Goal: Check status: Check status

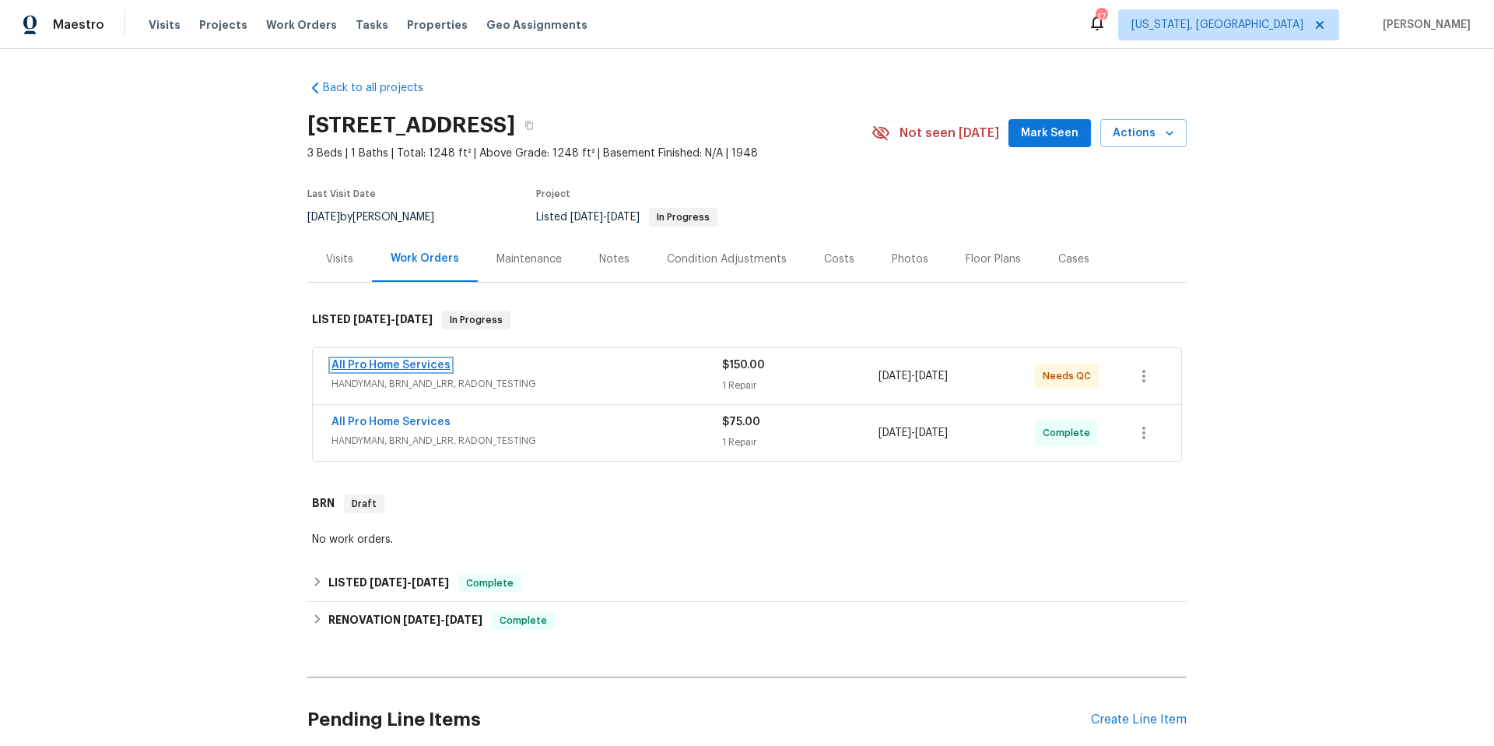
click at [433, 365] on link "All Pro Home Services" at bounding box center [391, 365] width 119 height 11
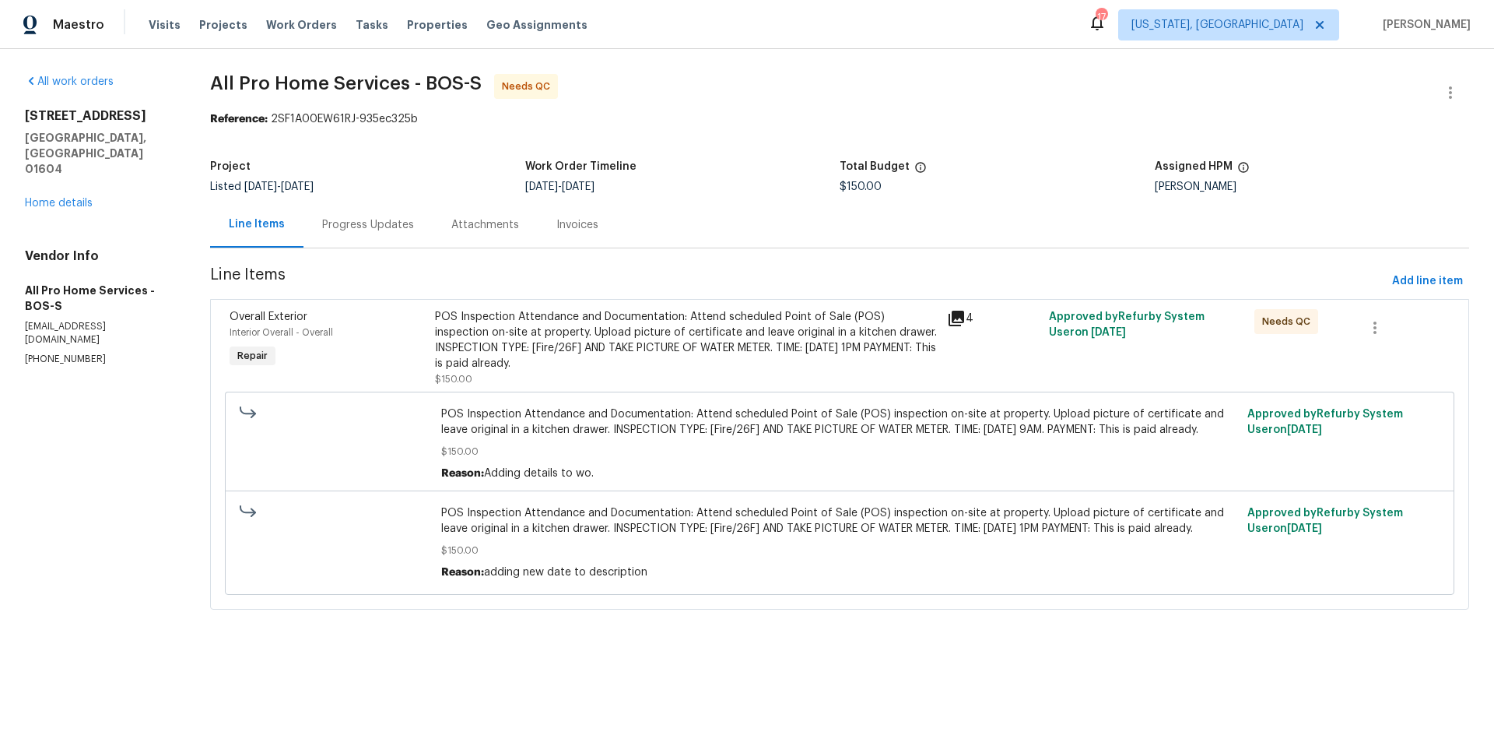
click at [355, 223] on div "Progress Updates" at bounding box center [368, 225] width 92 height 16
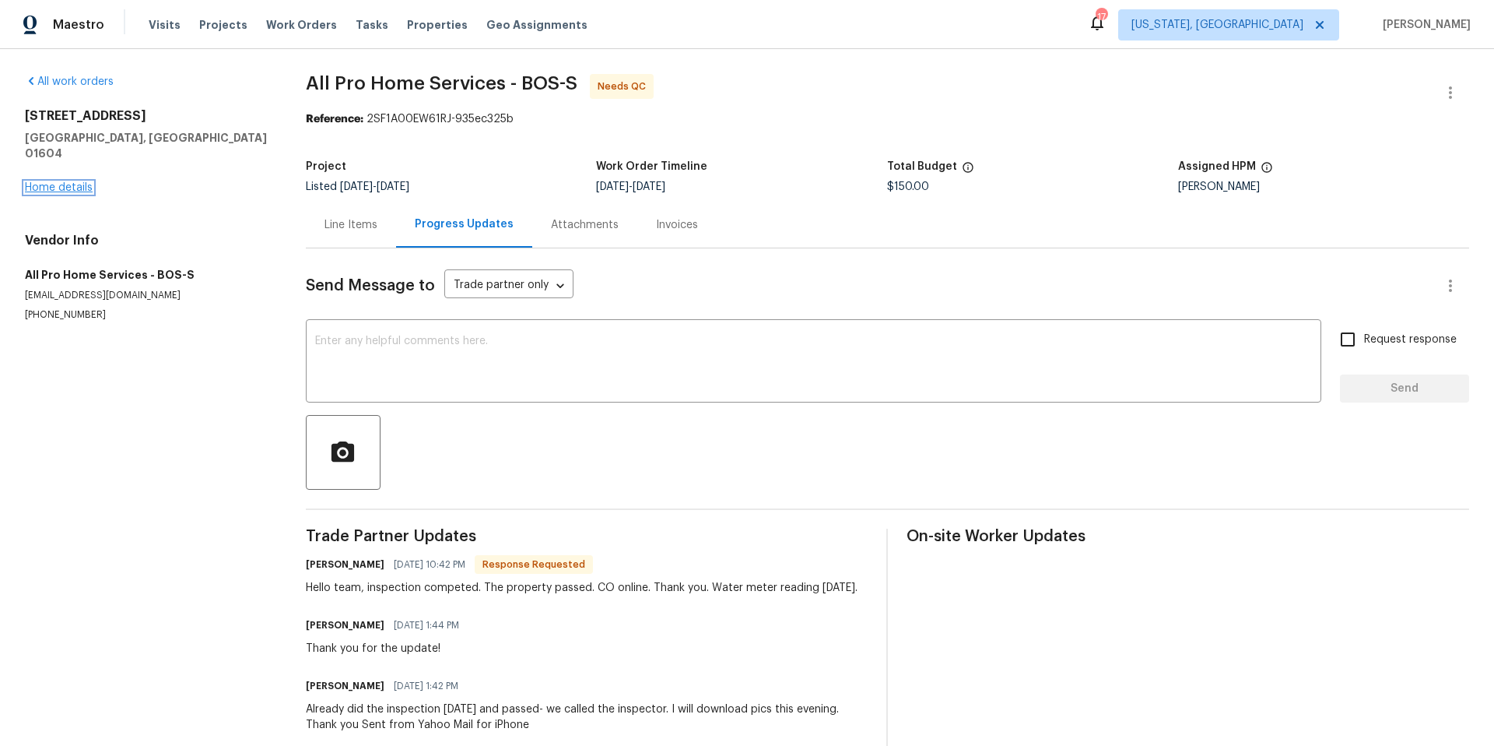
click at [68, 182] on link "Home details" at bounding box center [59, 187] width 68 height 11
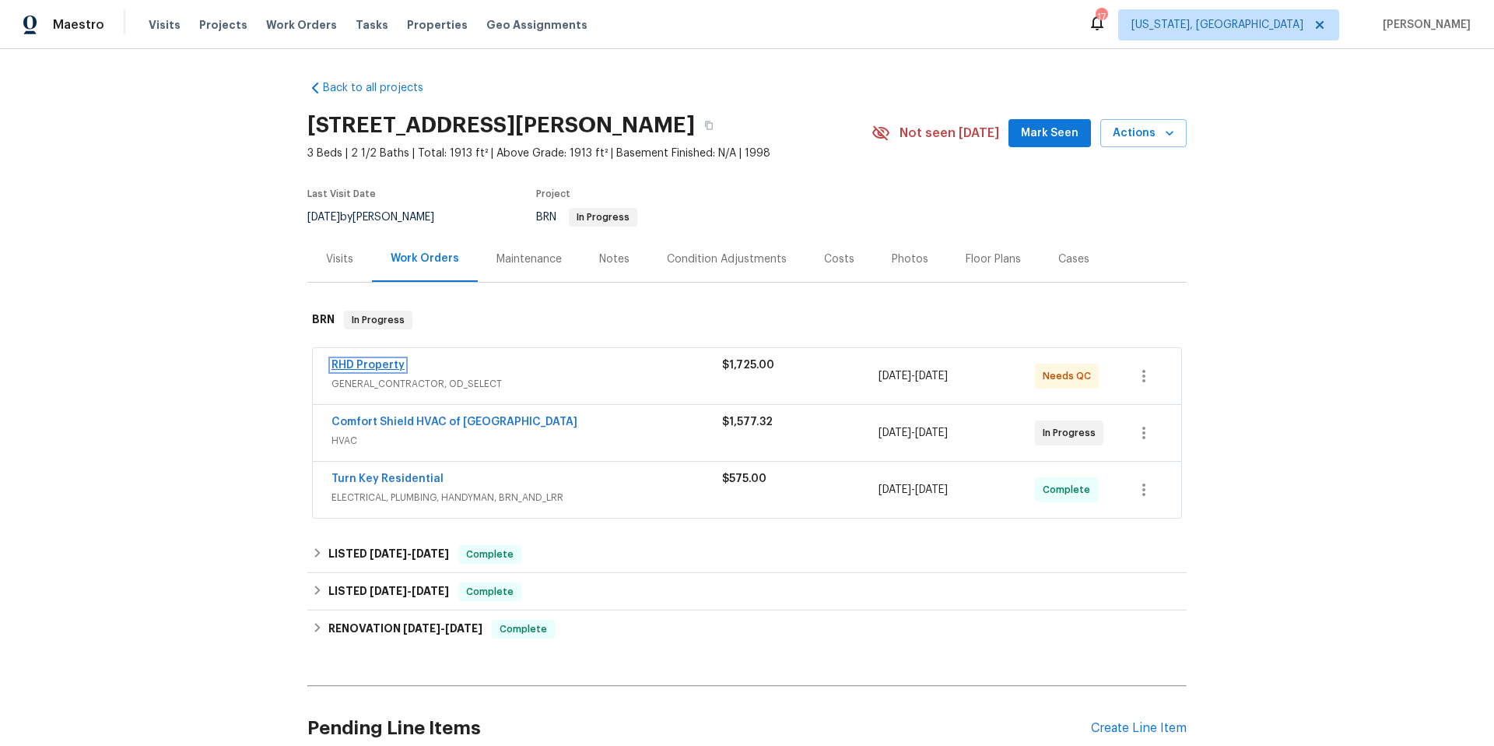
click at [350, 360] on link "RHD Property" at bounding box center [368, 365] width 73 height 11
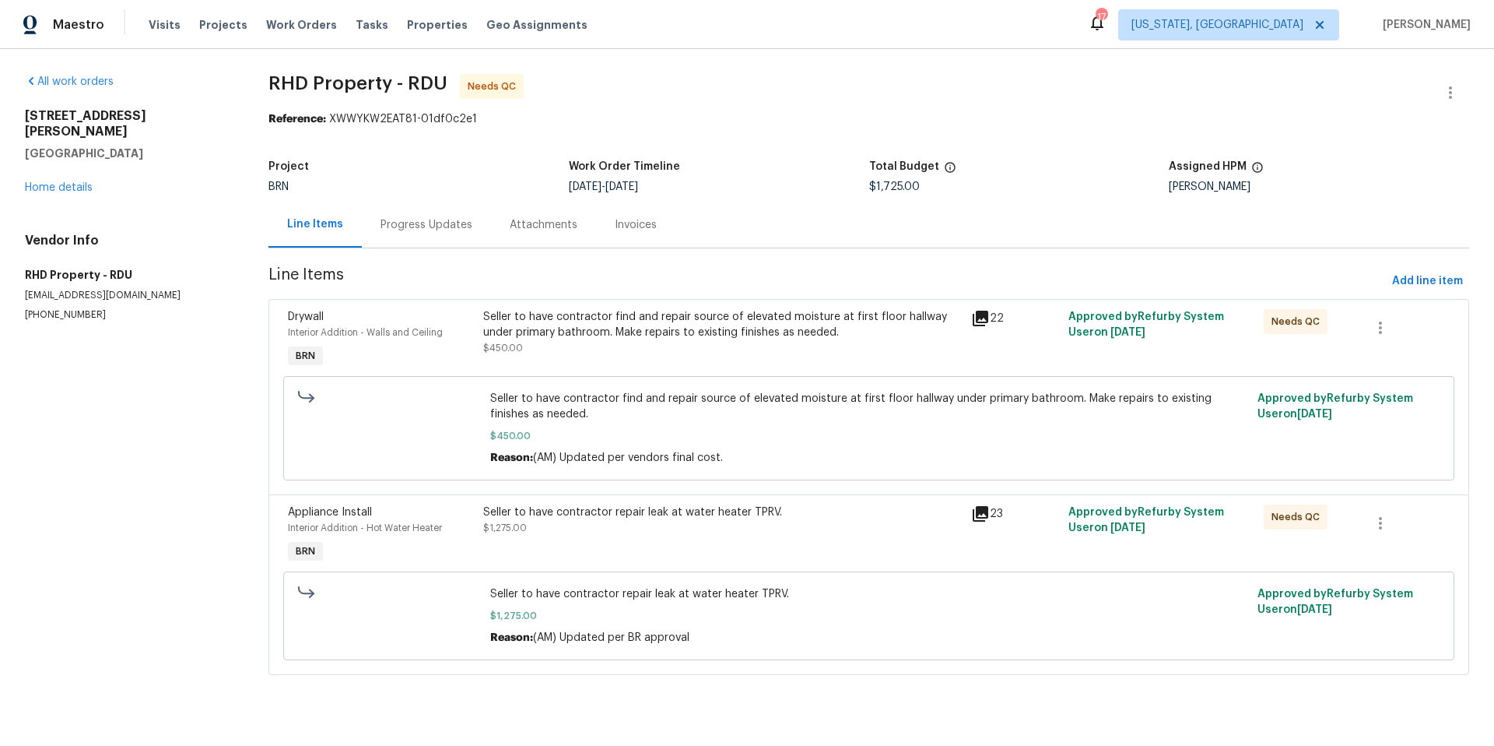
click at [427, 229] on div "Progress Updates" at bounding box center [427, 225] width 92 height 16
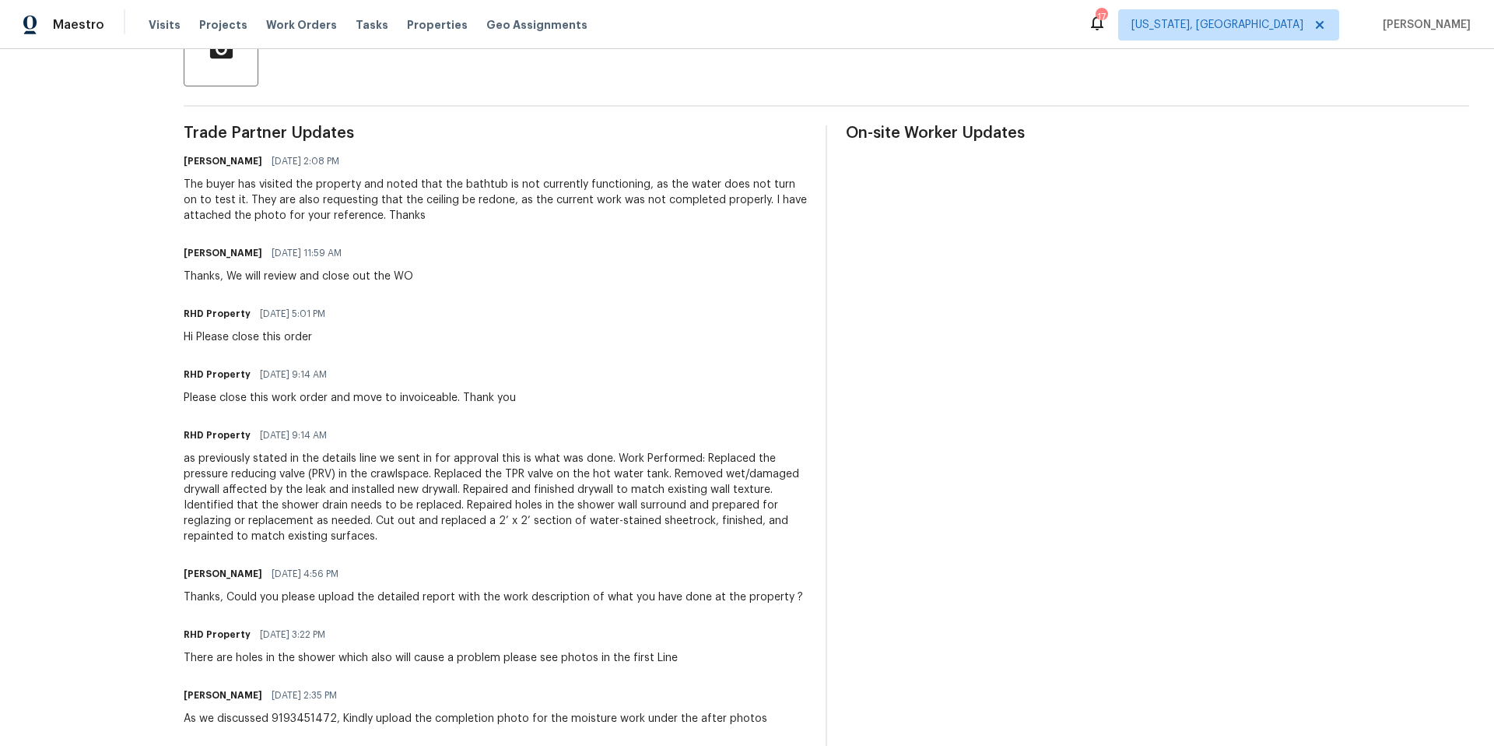
scroll to position [409, 0]
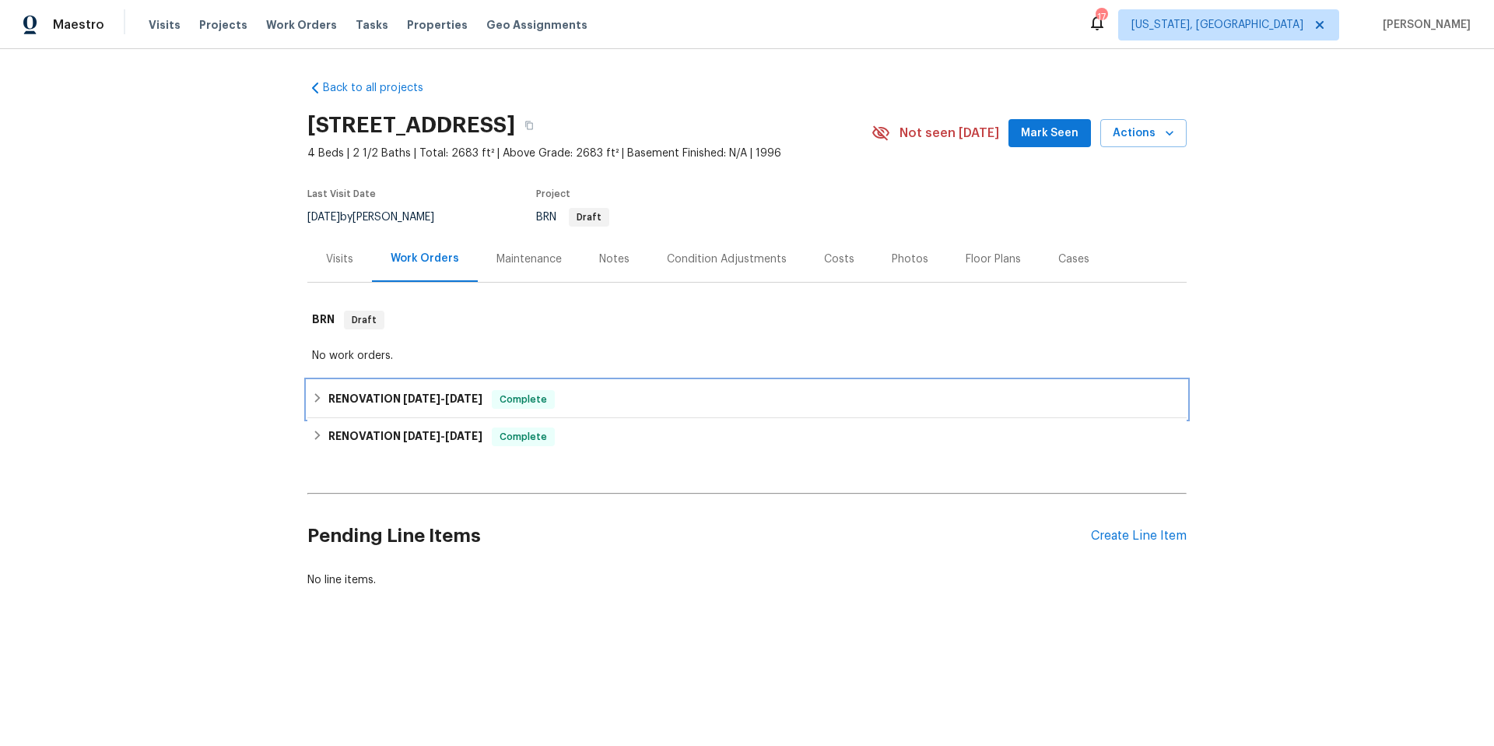
click at [623, 398] on div "RENOVATION 9/24/25 - 9/27/25 Complete" at bounding box center [747, 399] width 870 height 19
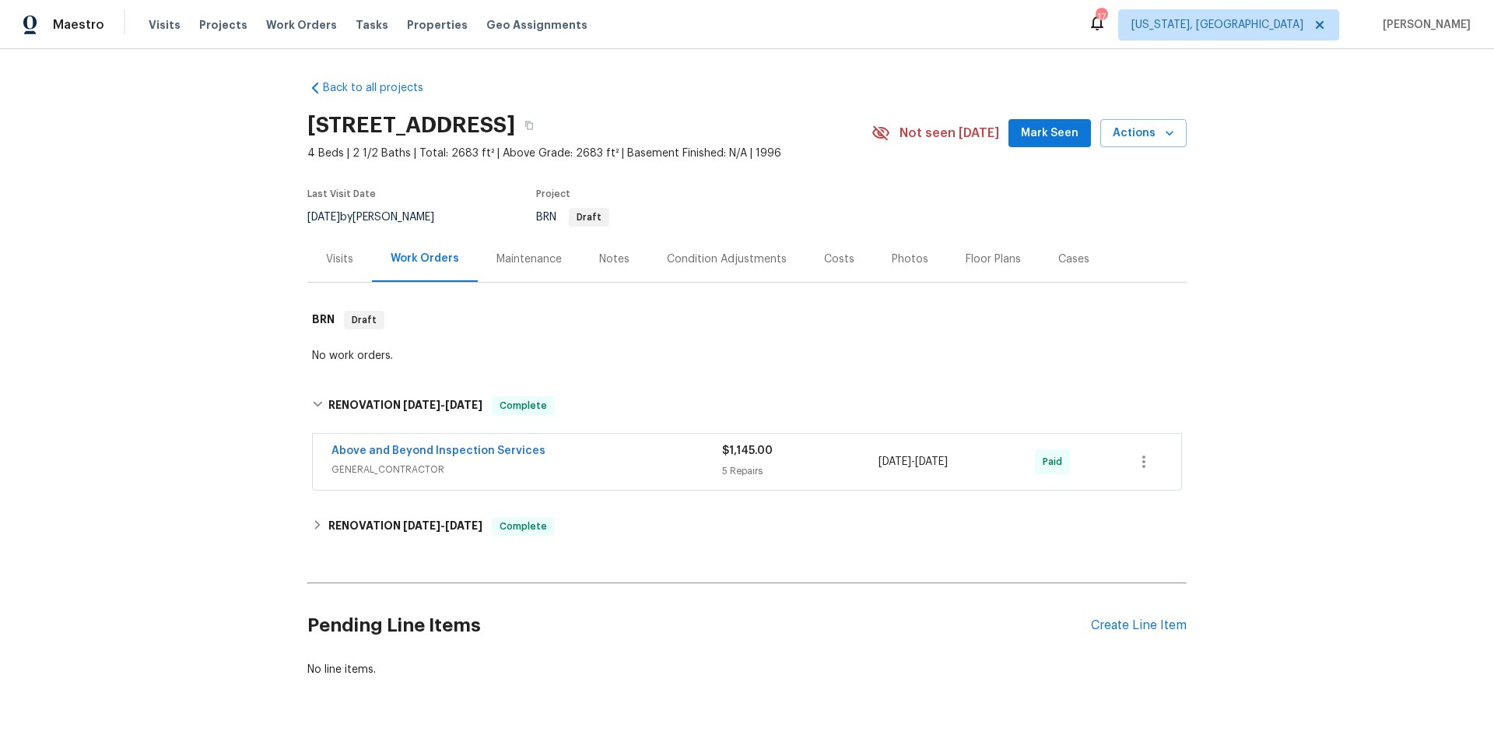
click at [534, 454] on div "Above and Beyond Inspection Services" at bounding box center [527, 452] width 391 height 19
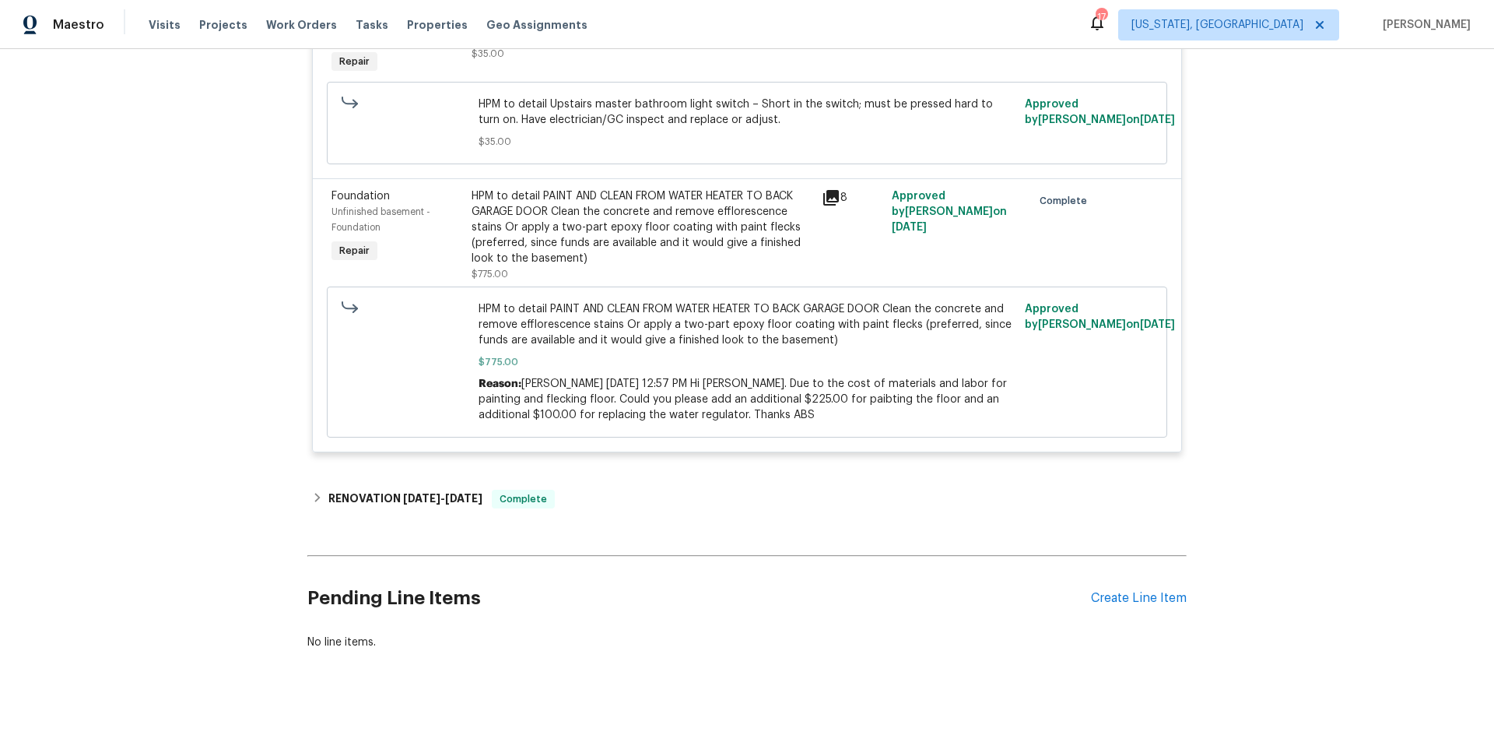
scroll to position [1137, 0]
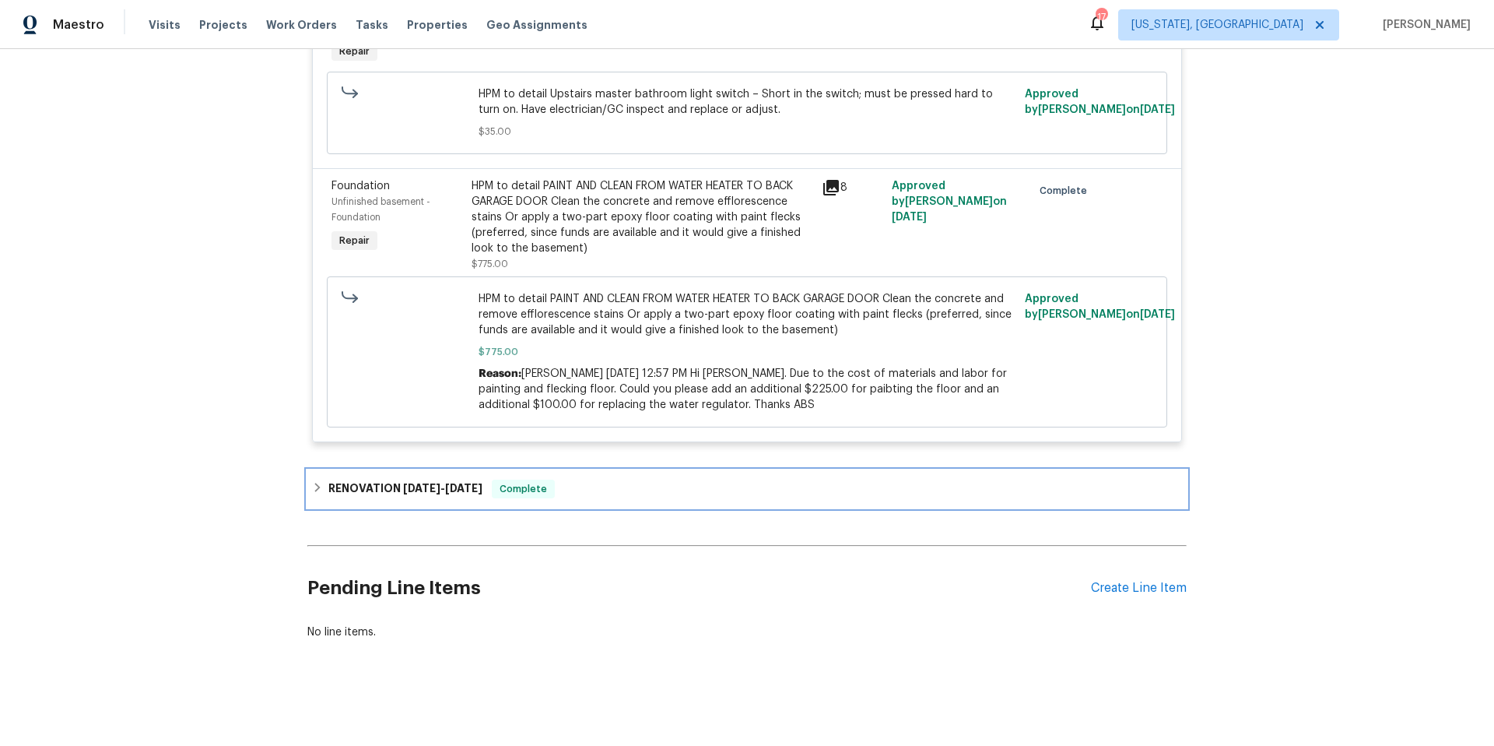
click at [597, 482] on div "RENOVATION 8/27/25 - 9/8/25 Complete" at bounding box center [747, 488] width 870 height 19
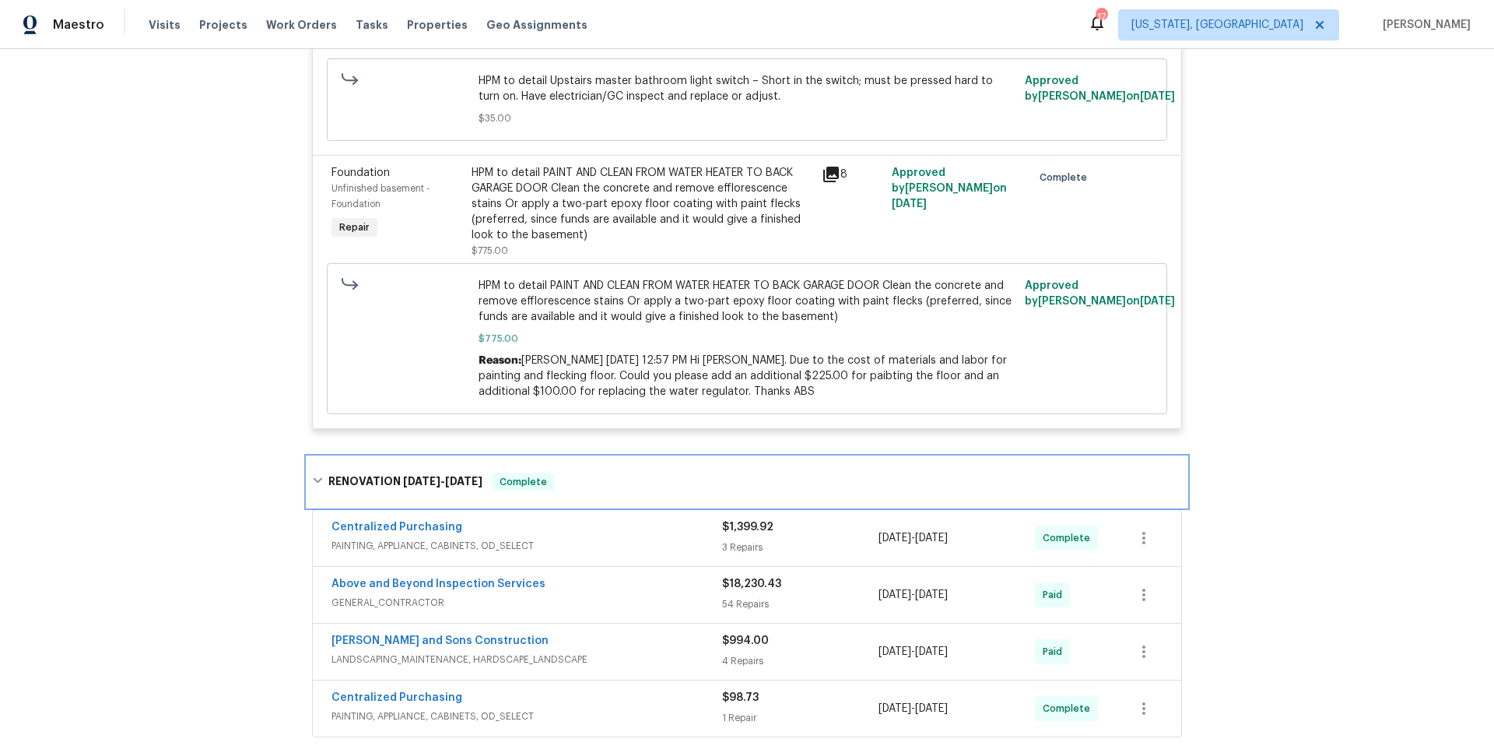
scroll to position [1272, 0]
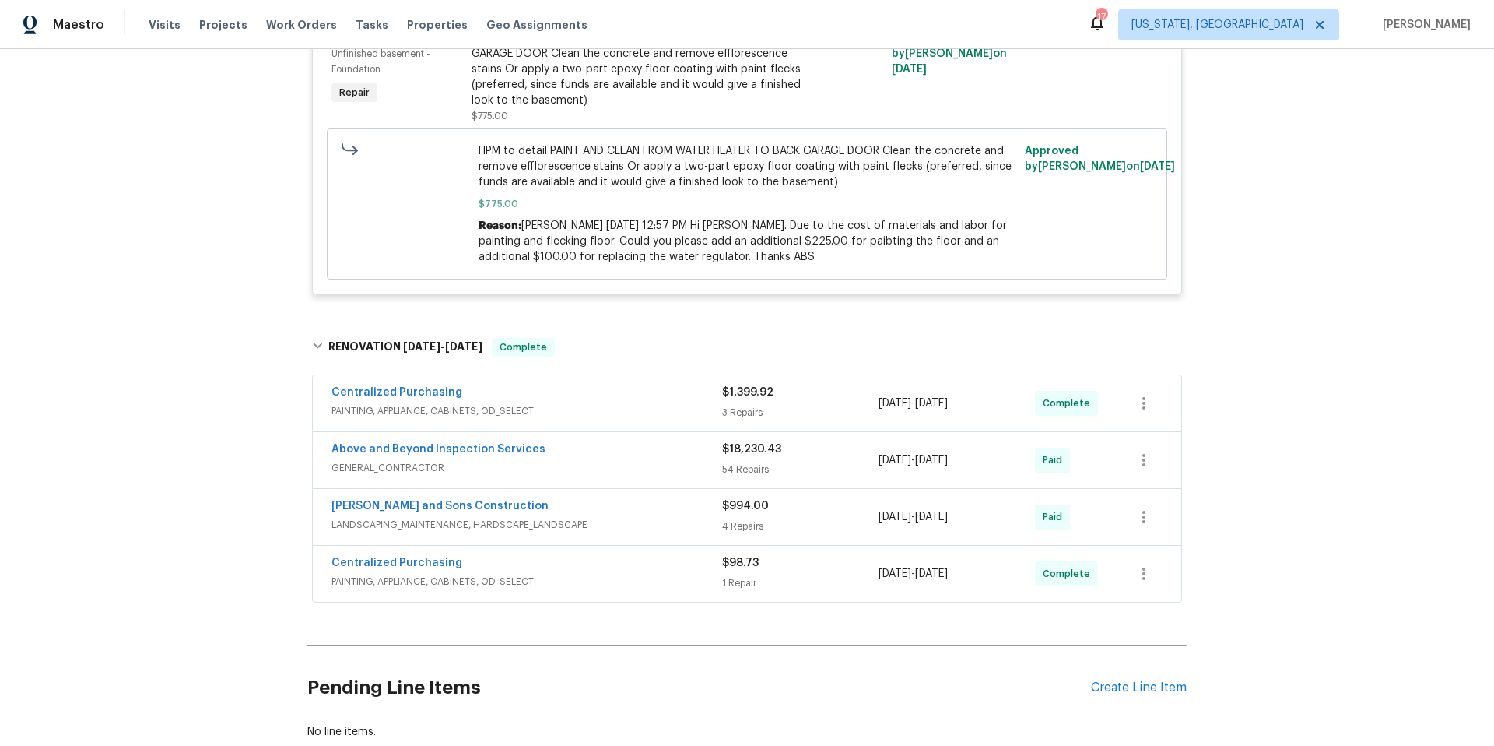
click at [606, 462] on span "GENERAL_CONTRACTOR" at bounding box center [527, 468] width 391 height 16
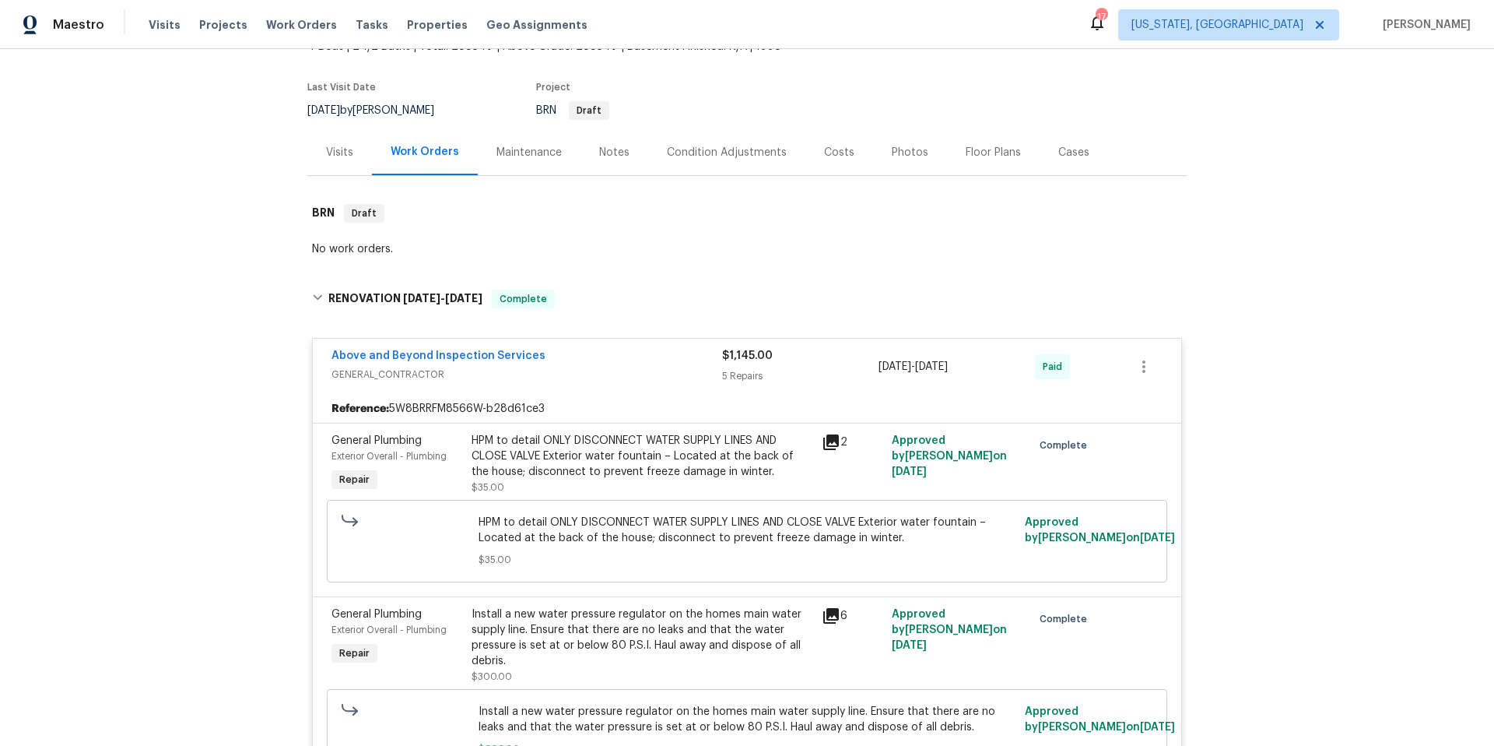
scroll to position [0, 0]
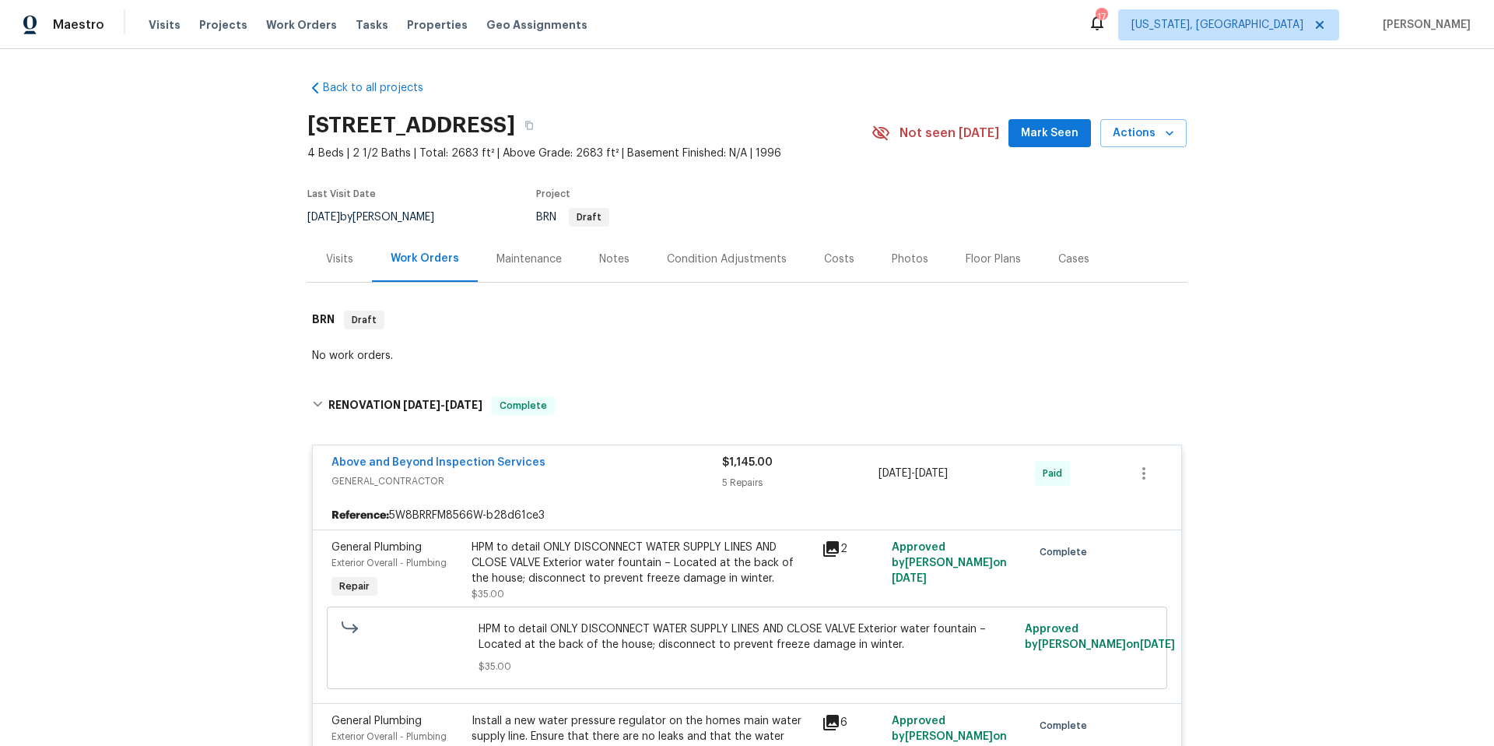
click at [1210, 365] on div "Back to all projects 143 Hunters Crk, Dallas, GA 30157 4 Beds | 2 1/2 Baths | T…" at bounding box center [747, 397] width 1494 height 696
